Goal: Transaction & Acquisition: Book appointment/travel/reservation

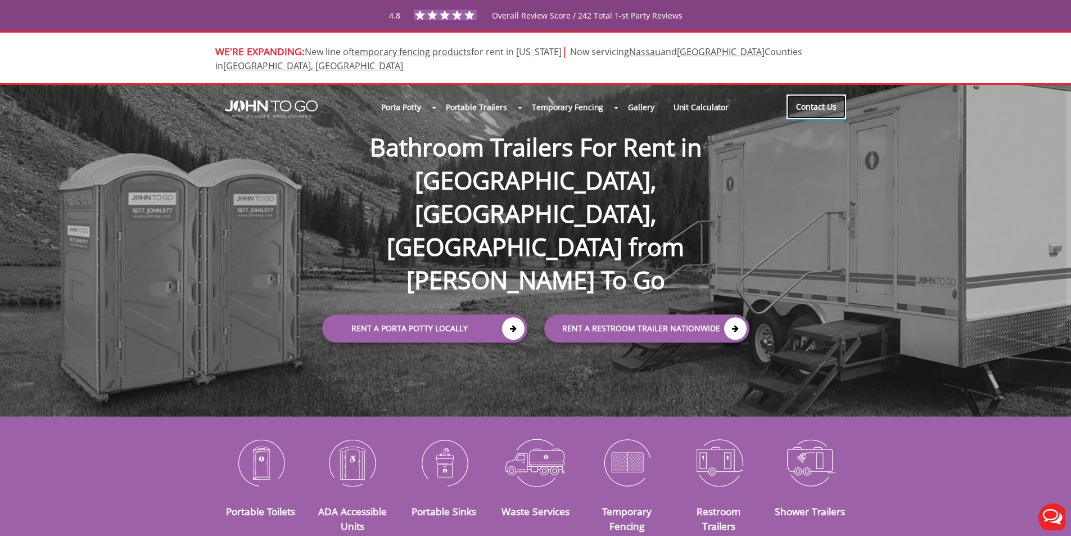
click at [814, 95] on link "Contact Us" at bounding box center [816, 106] width 60 height 25
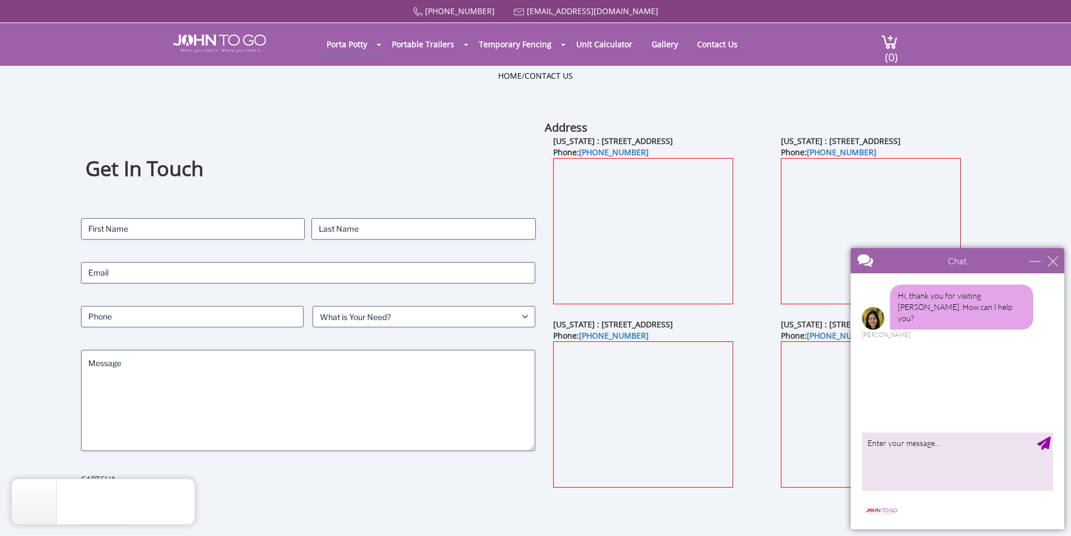
click at [1056, 256] on div "close" at bounding box center [1052, 260] width 11 height 11
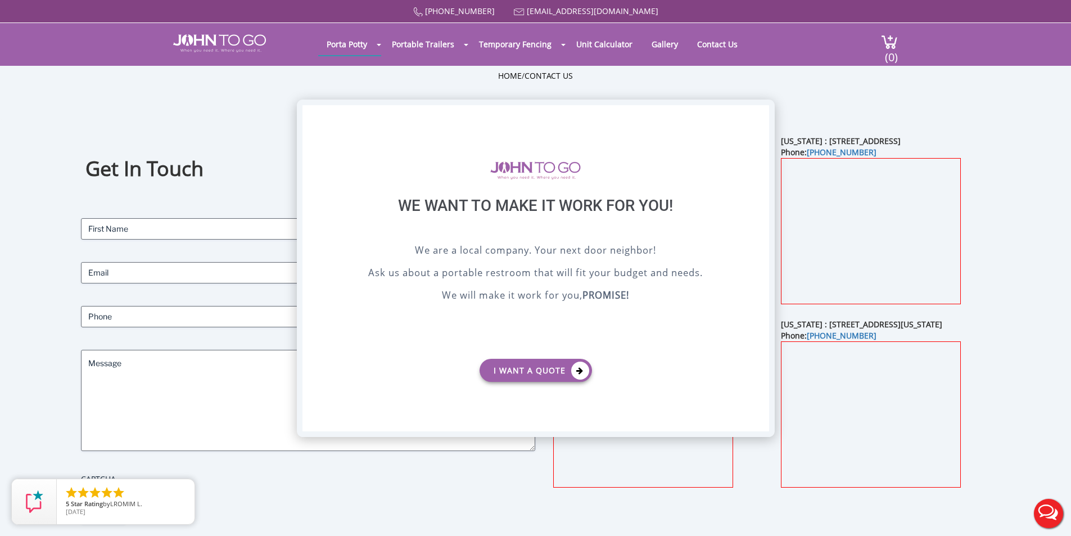
click at [759, 113] on div "X" at bounding box center [759, 114] width 17 height 19
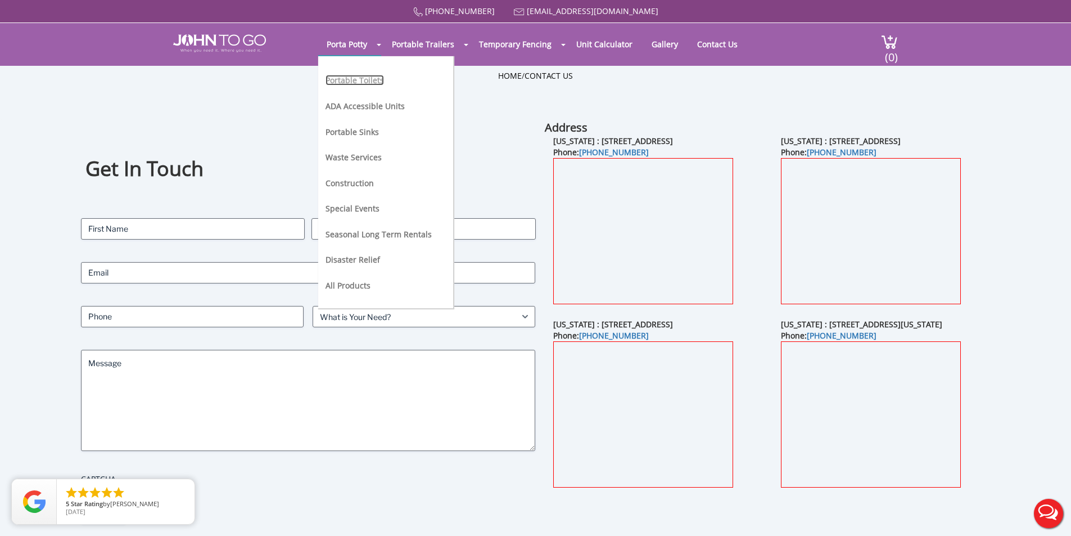
click at [340, 81] on link "Portable Toilets" at bounding box center [354, 80] width 58 height 11
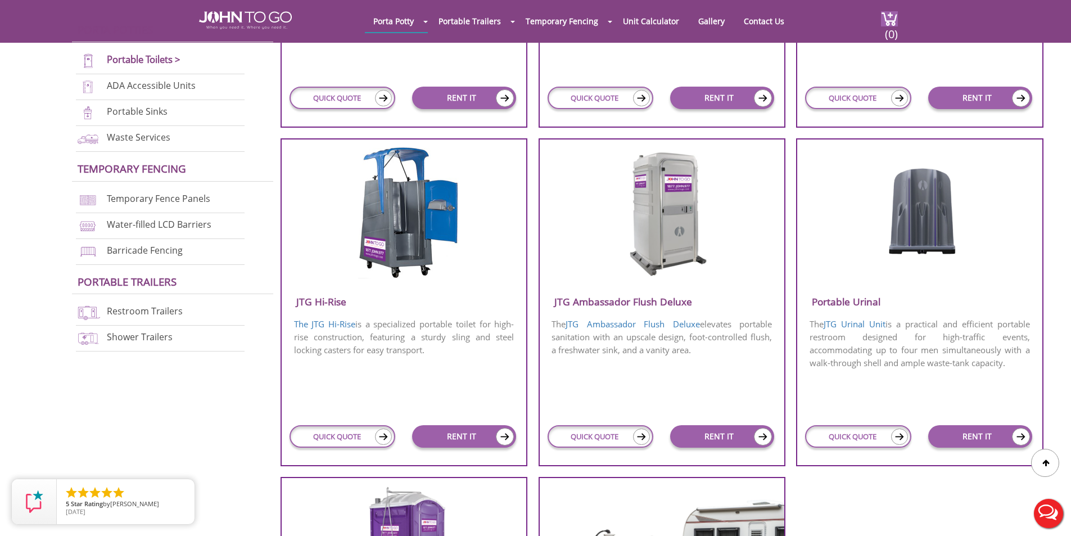
scroll to position [675, 0]
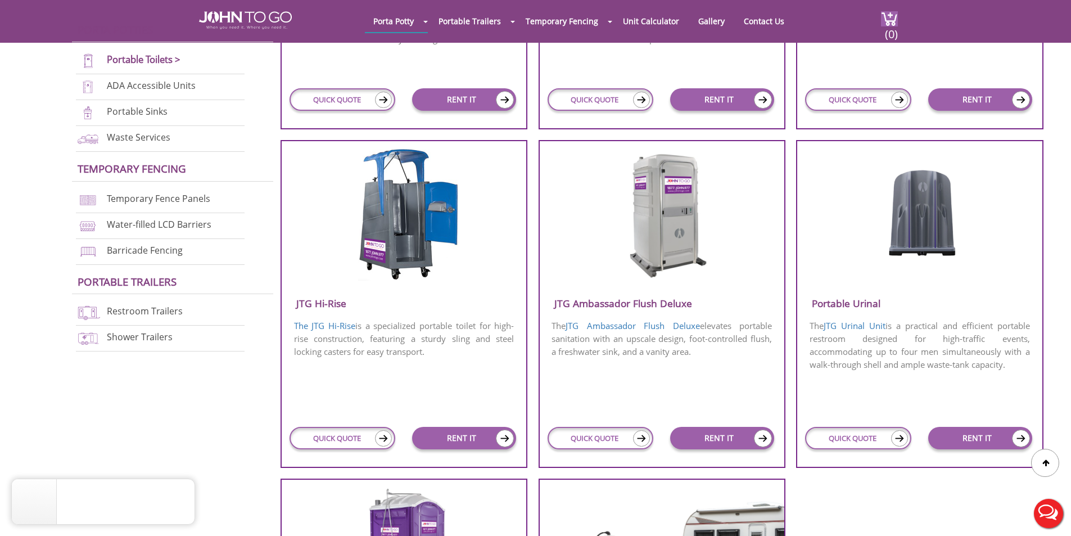
click at [623, 301] on h3 "JTG Ambassador Flush Deluxe" at bounding box center [662, 303] width 245 height 19
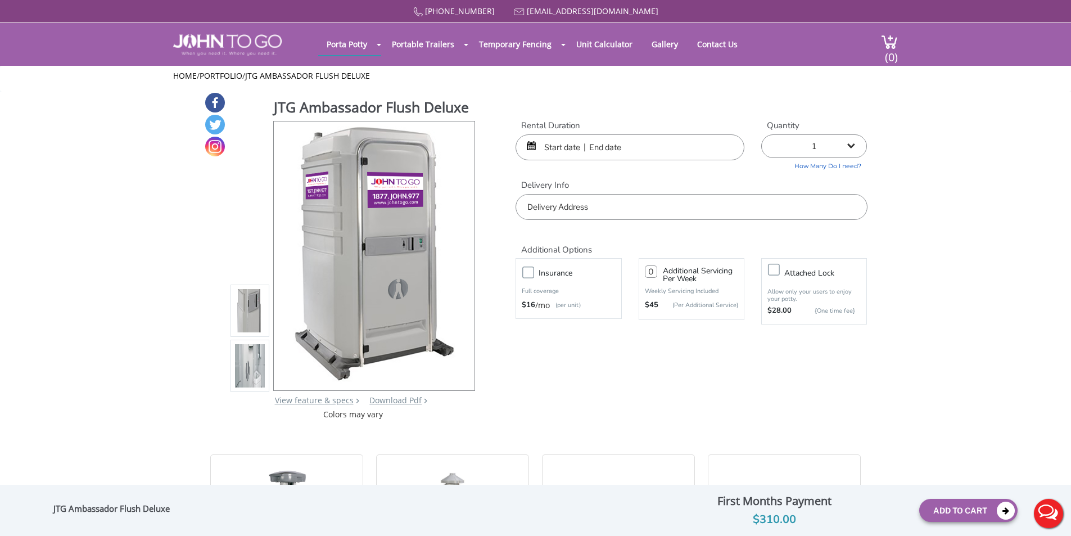
click at [249, 364] on img at bounding box center [250, 365] width 30 height 265
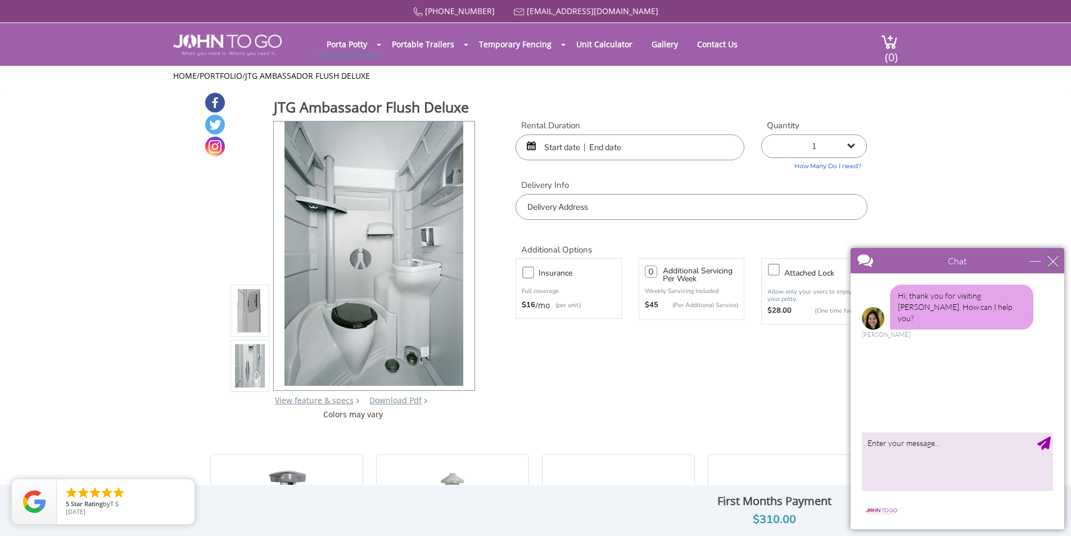
click at [1053, 260] on div "close" at bounding box center [1052, 260] width 11 height 11
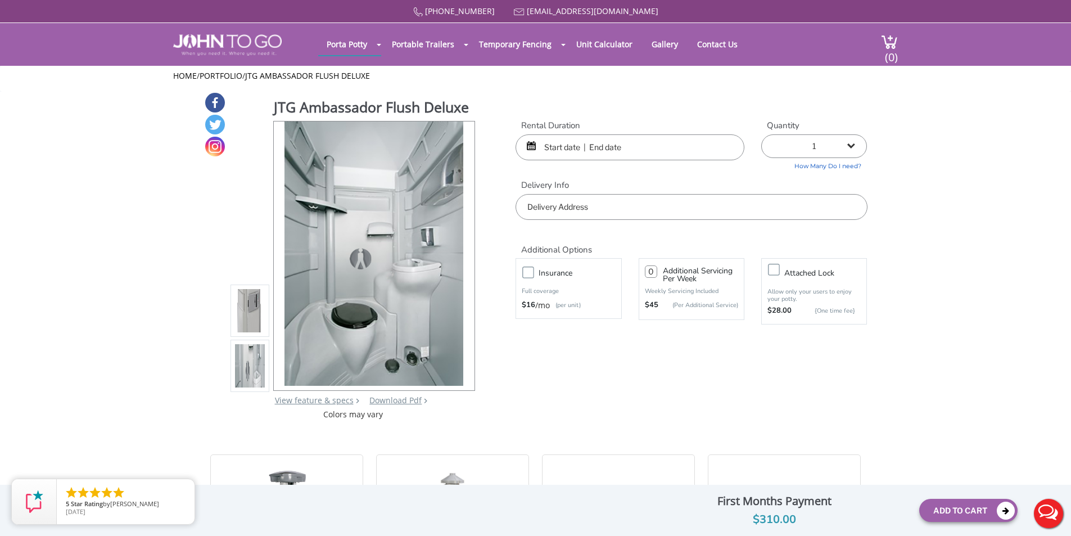
click at [578, 151] on input "text" at bounding box center [629, 147] width 229 height 26
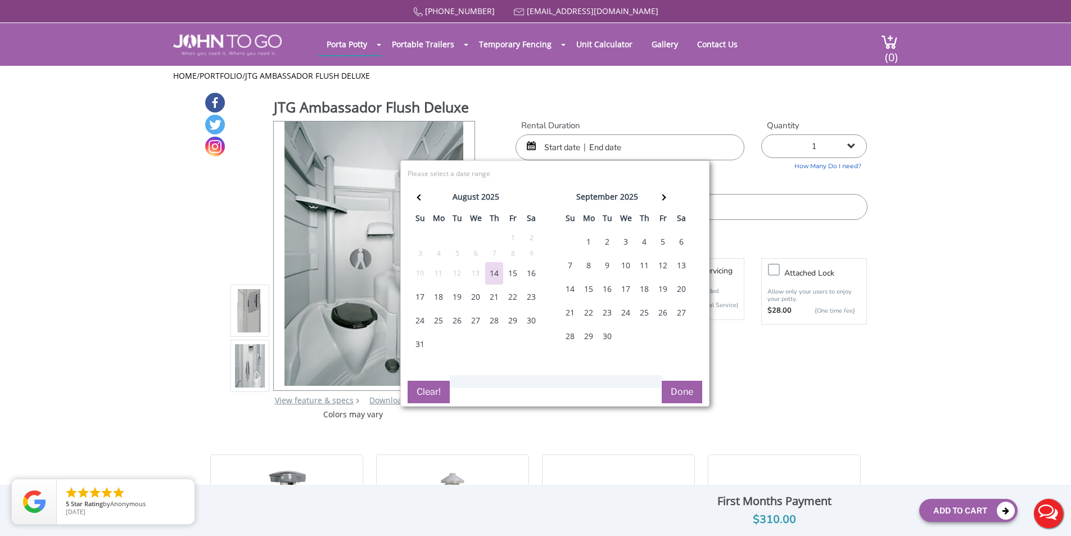
click at [533, 297] on div "23" at bounding box center [531, 297] width 18 height 22
click at [529, 296] on div "23" at bounding box center [531, 297] width 18 height 22
type input "08/23/2025 to 08/23/2025"
click at [684, 392] on button "Done" at bounding box center [682, 392] width 40 height 22
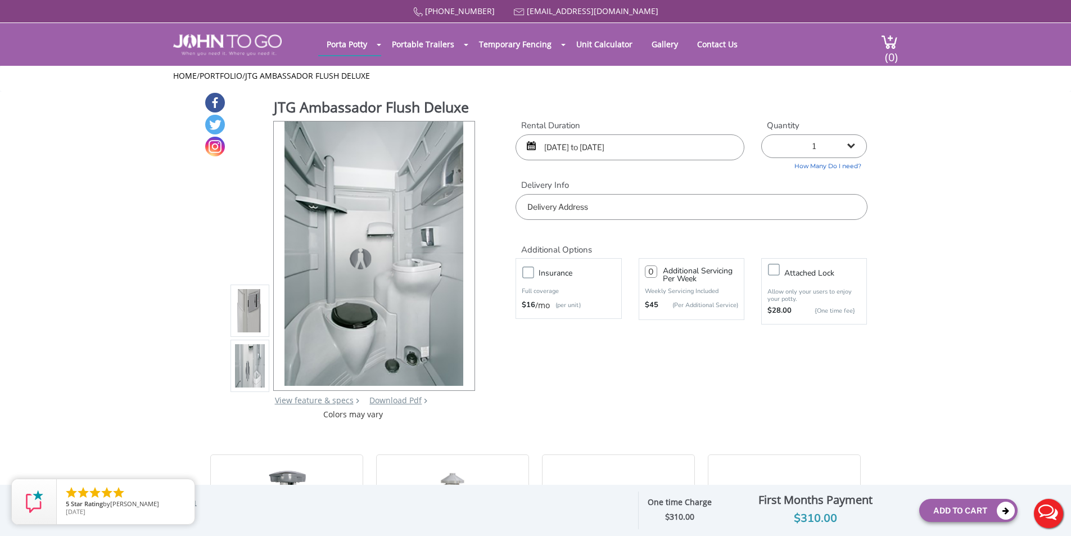
click at [581, 215] on input "text" at bounding box center [690, 207] width 351 height 26
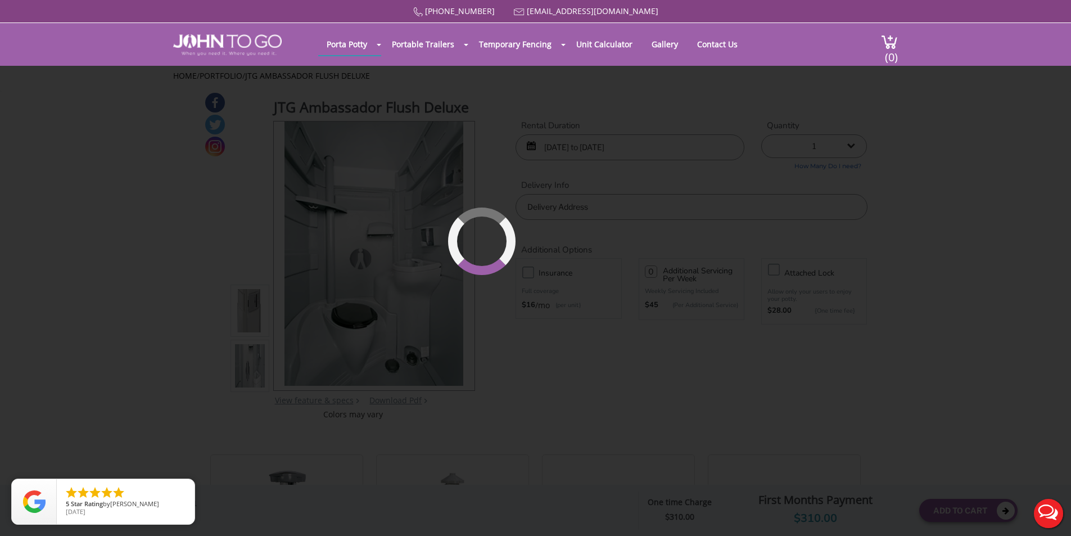
click at [326, 257] on div "877 564 6977 info@johntogo.com Porta Potty Portable Toilets ADA Accessible Unit…" at bounding box center [535, 275] width 1071 height 550
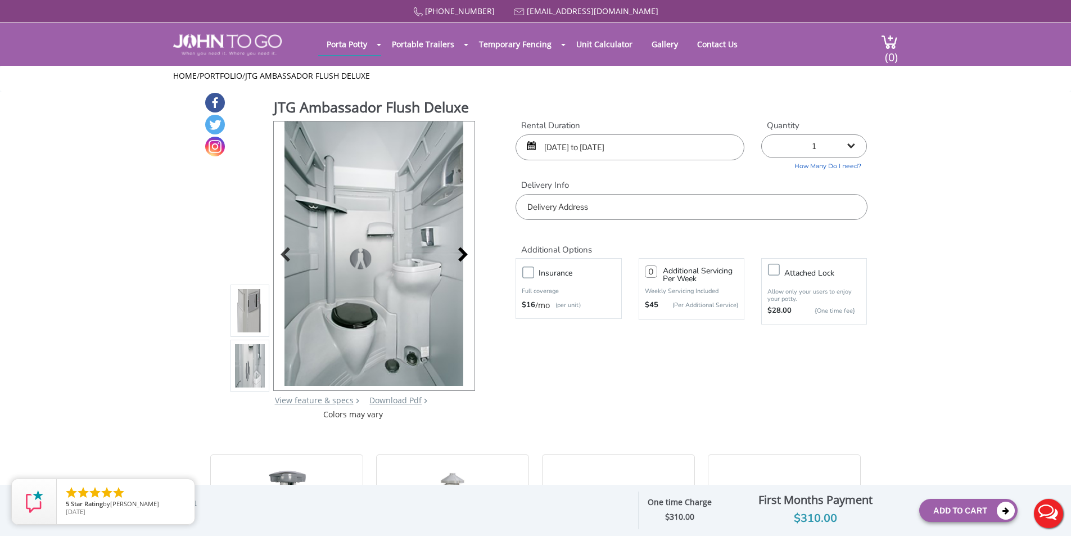
click at [460, 251] on div at bounding box center [460, 256] width 16 height 16
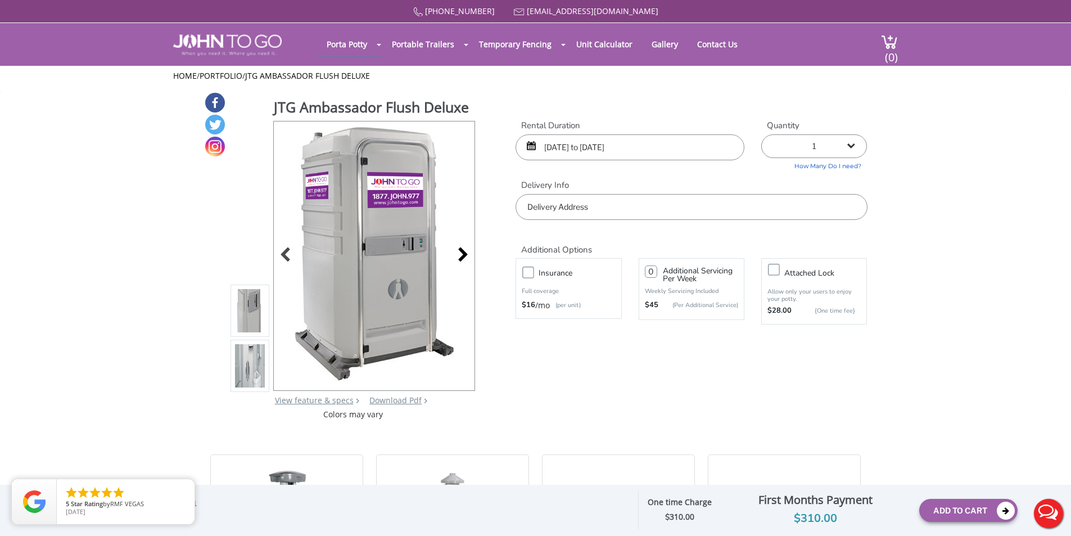
click at [460, 256] on div at bounding box center [460, 256] width 16 height 16
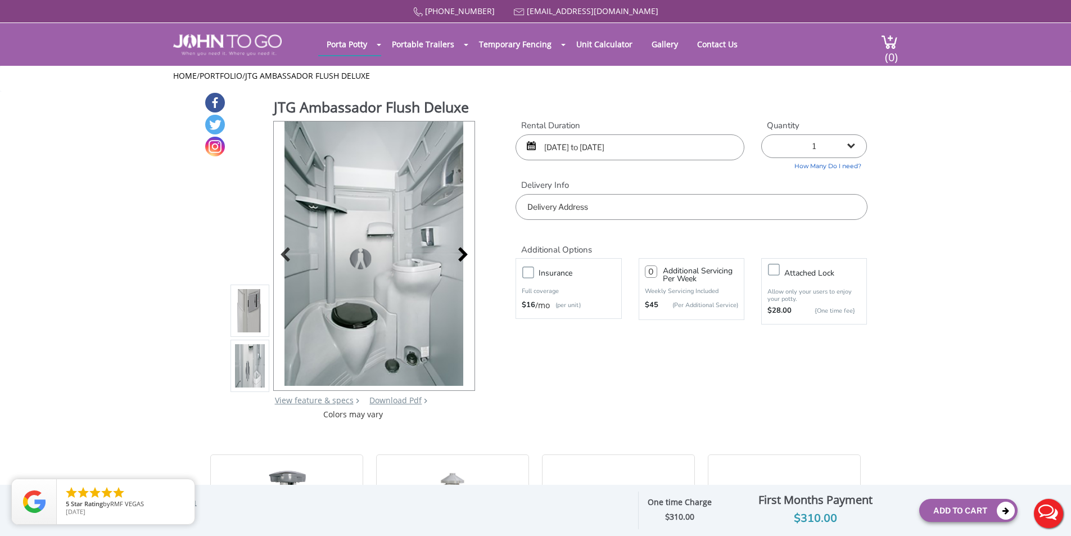
click at [461, 257] on div at bounding box center [460, 256] width 16 height 16
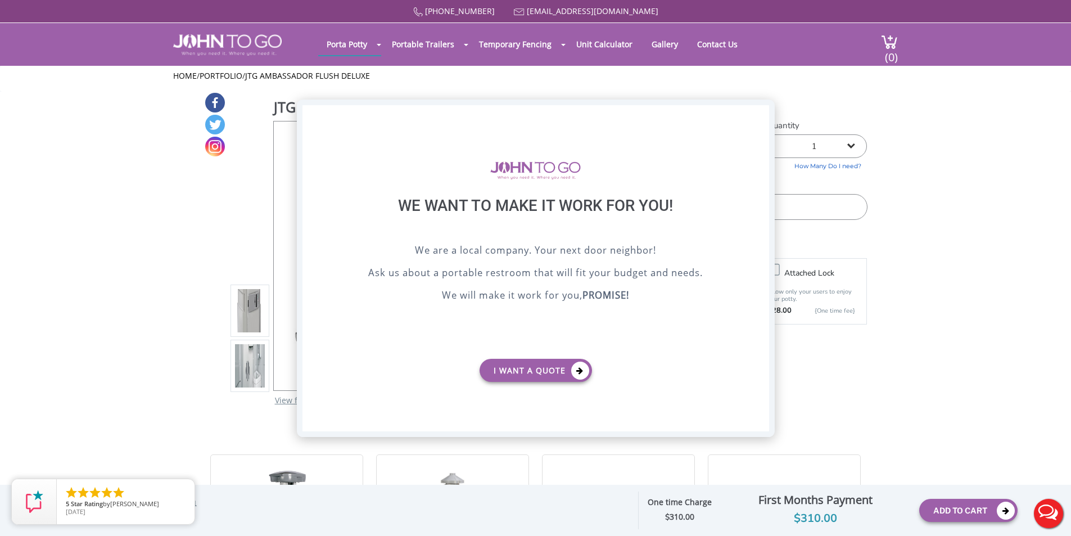
click at [761, 112] on div "X" at bounding box center [759, 114] width 17 height 19
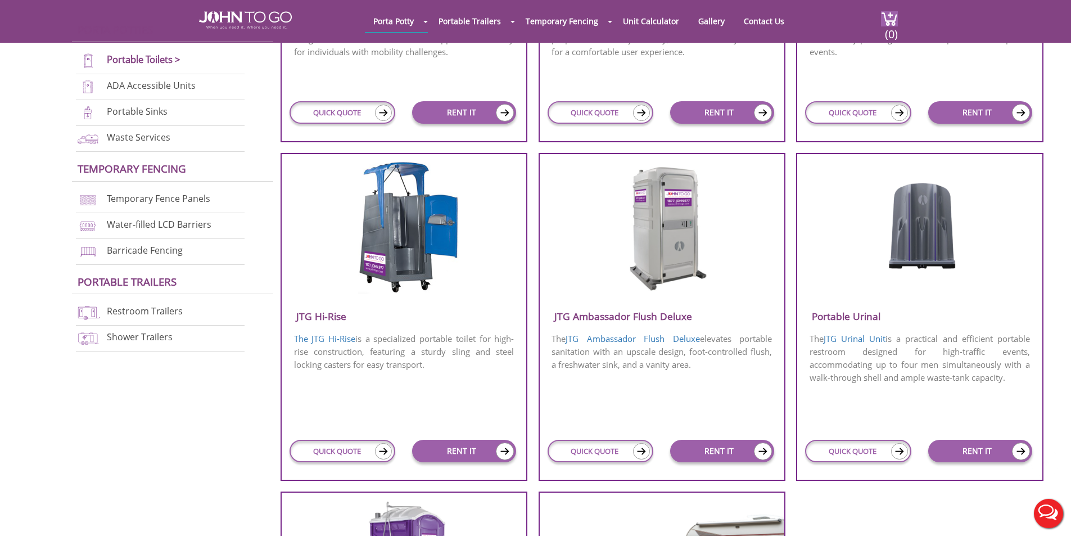
scroll to position [675, 0]
